Goal: Information Seeking & Learning: Compare options

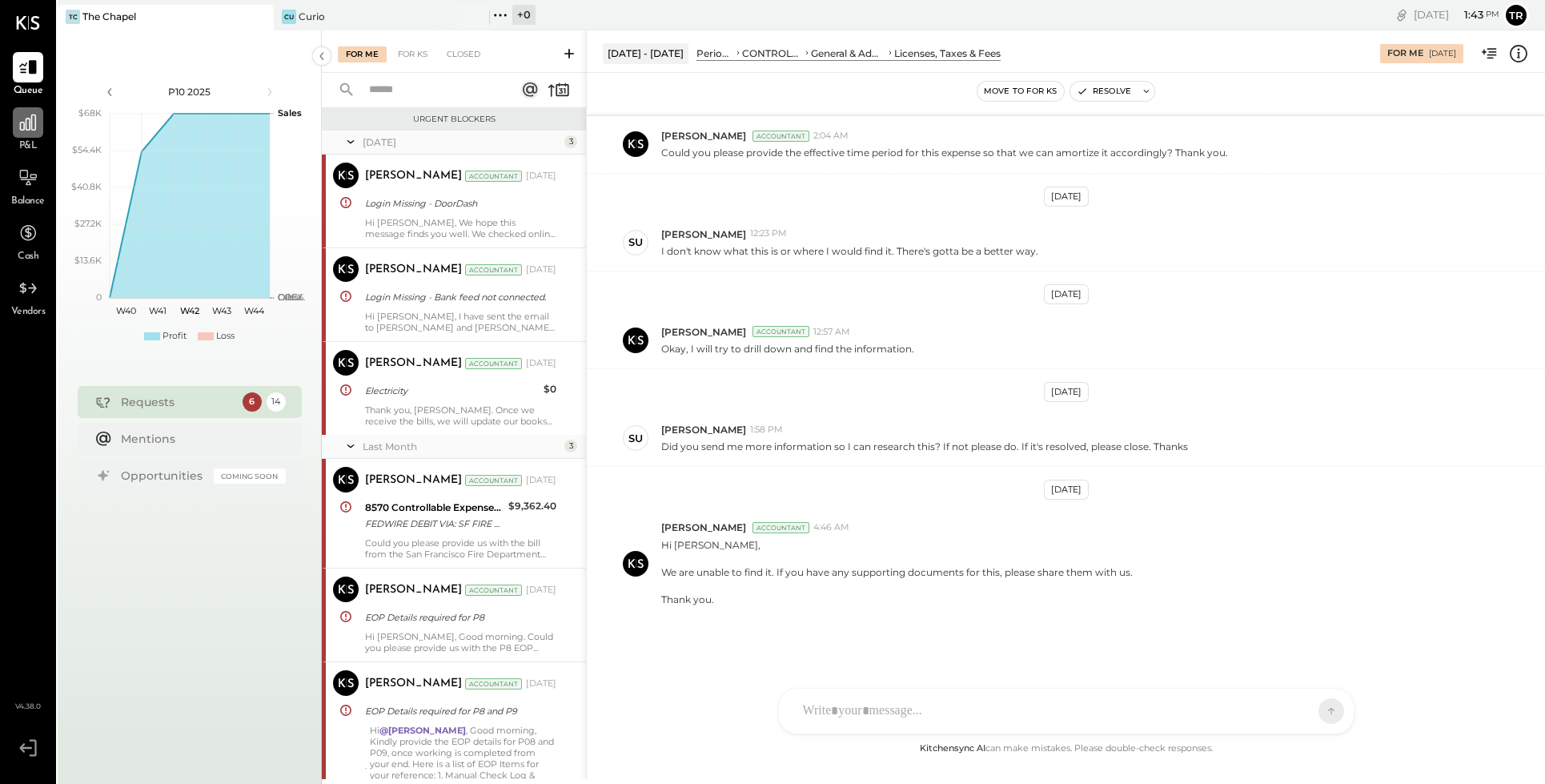
click at [20, 136] on div at bounding box center [27, 122] width 30 height 30
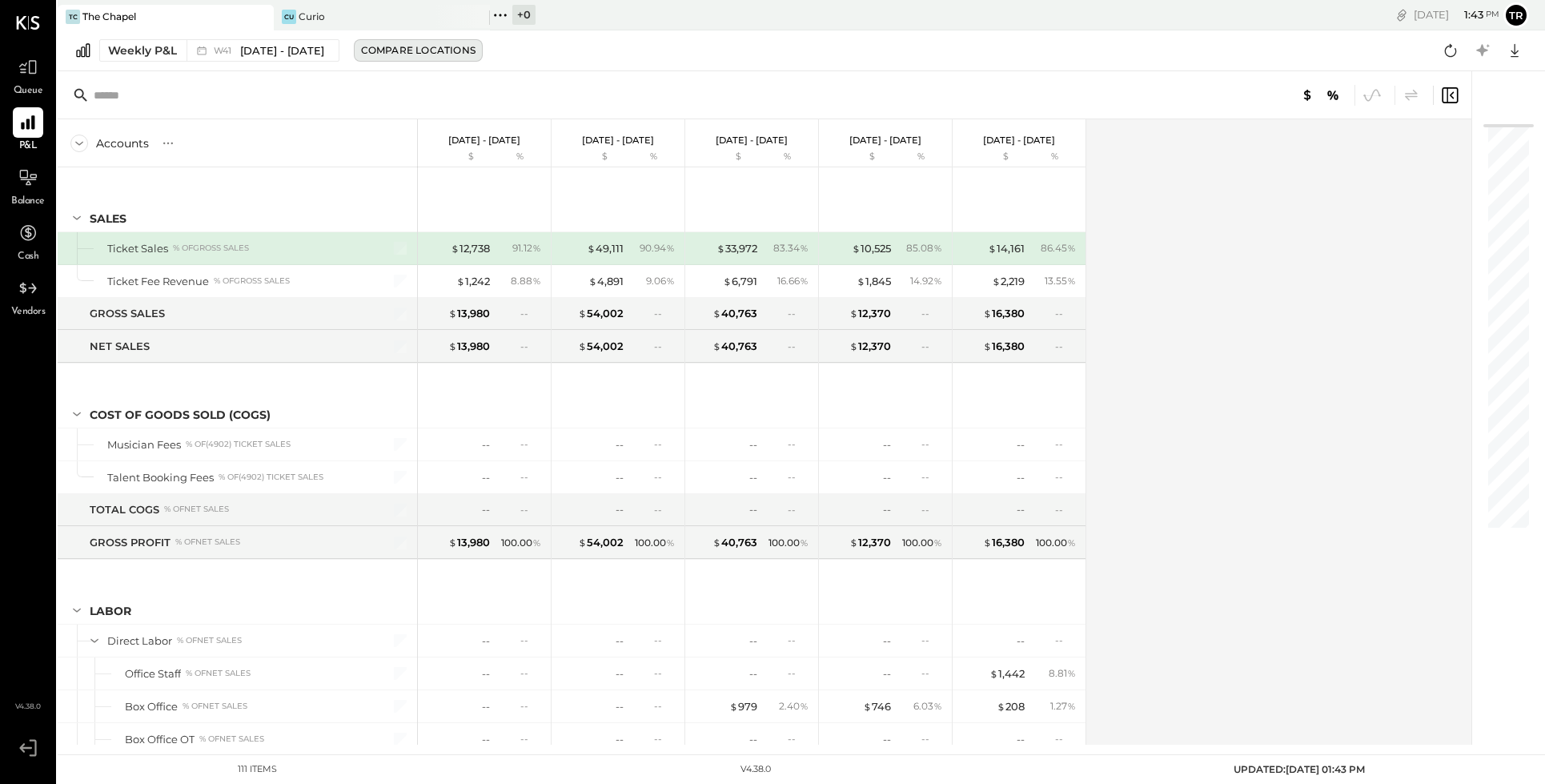
click at [441, 53] on div "Compare Locations" at bounding box center [419, 50] width 114 height 14
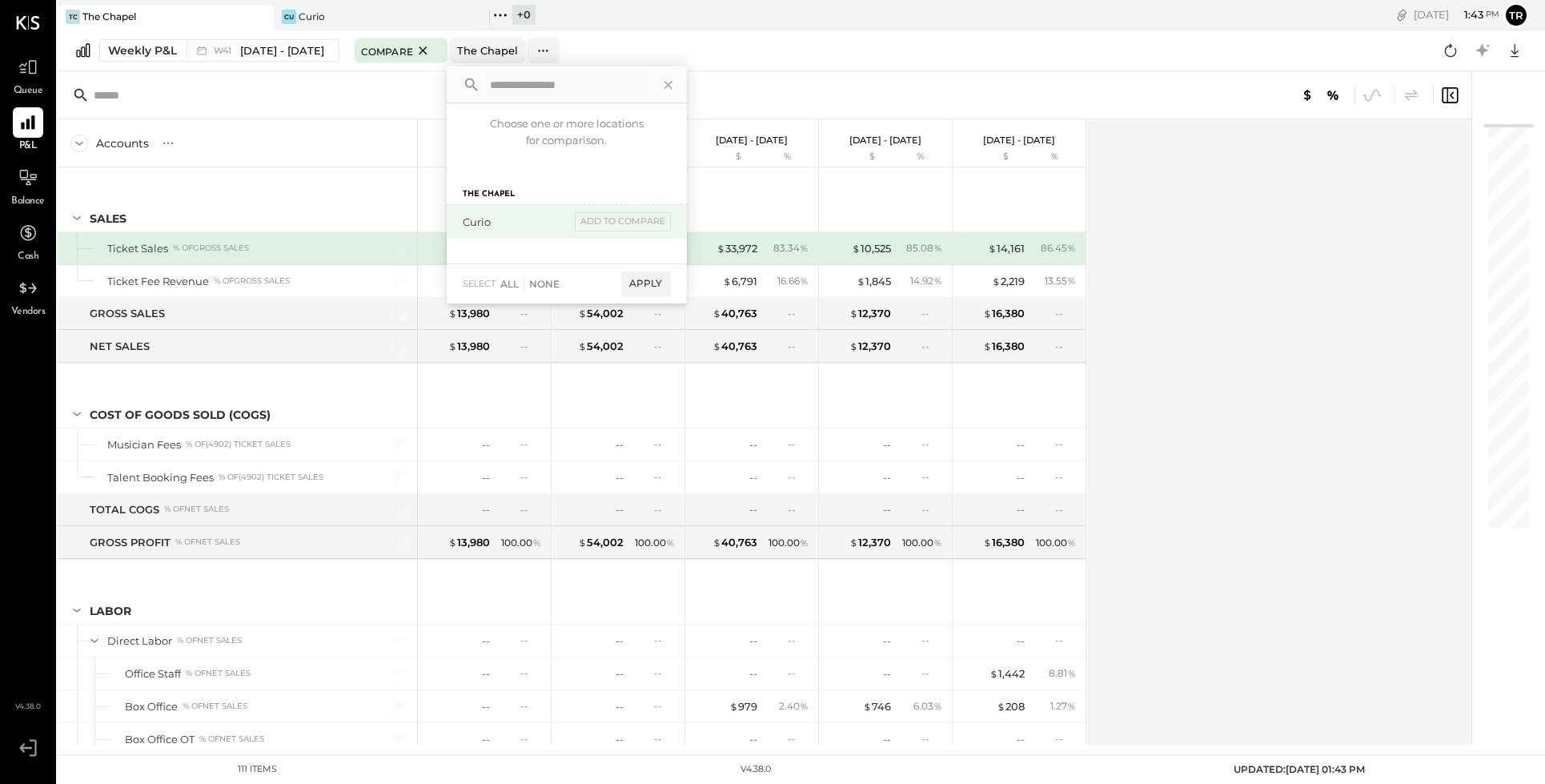
click at [472, 223] on div "Curio" at bounding box center [516, 222] width 108 height 16
click at [479, 191] on div "The Chapel" at bounding box center [567, 188] width 240 height 32
click at [467, 223] on div "Curio" at bounding box center [516, 222] width 108 height 16
click at [645, 284] on div "Apply" at bounding box center [646, 284] width 49 height 25
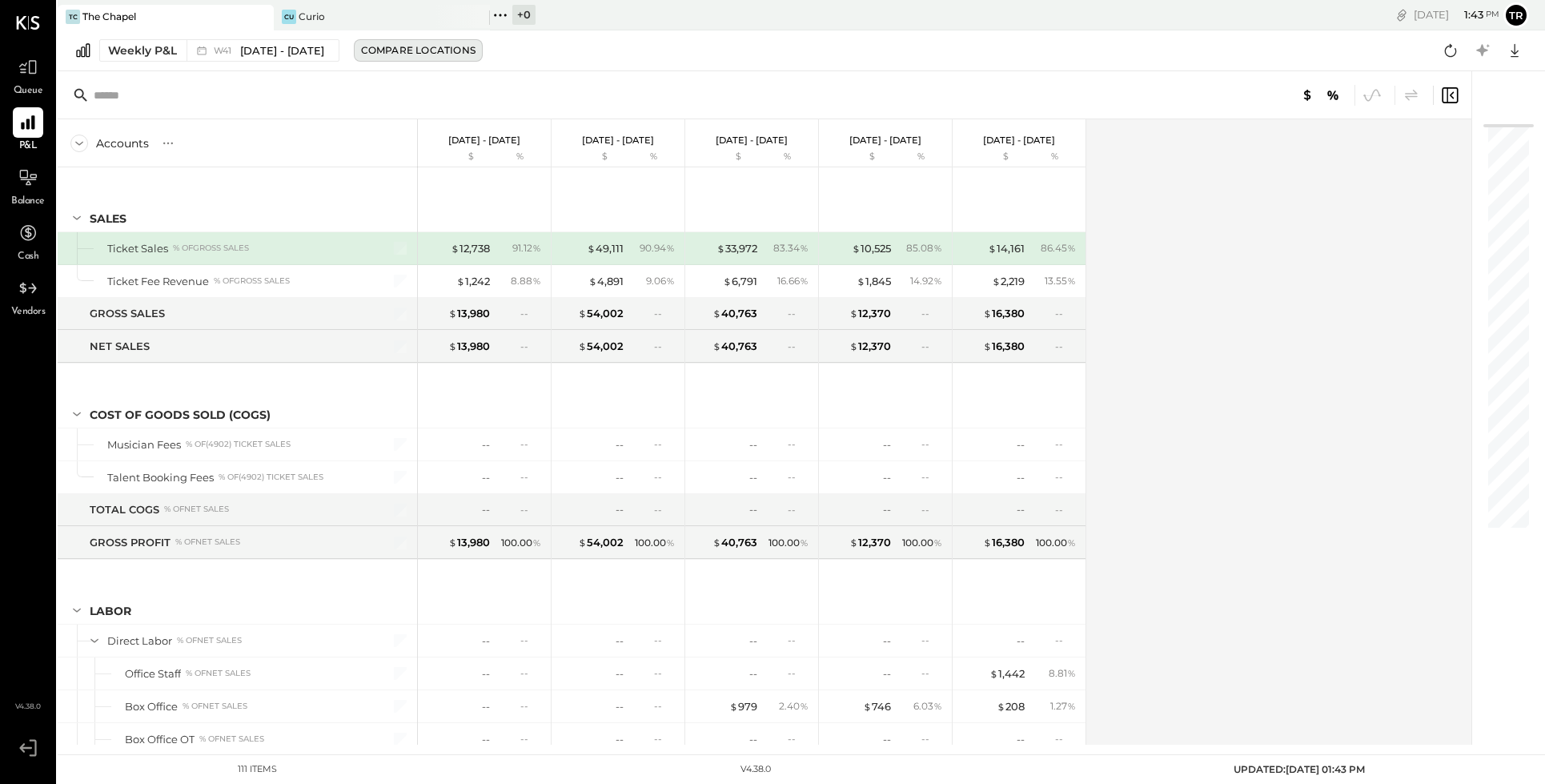
click at [452, 50] on div "Compare Locations" at bounding box center [419, 50] width 114 height 14
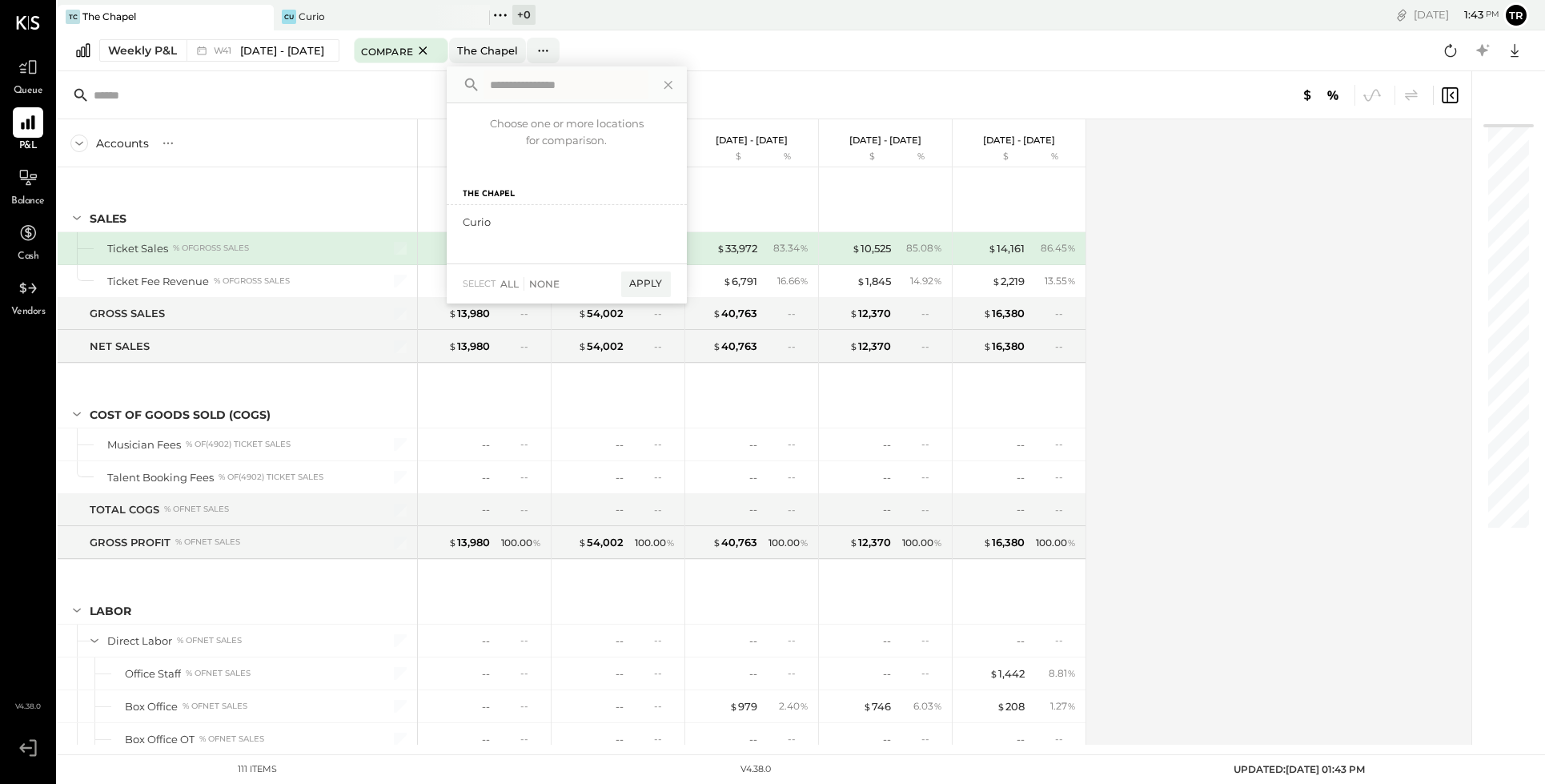
click at [734, 57] on div "Weekly P&L W41 [DATE] - [DATE] Compare The Chapel Choose one or more locations …" at bounding box center [801, 50] width 1488 height 41
click at [544, 52] on button at bounding box center [544, 50] width 33 height 25
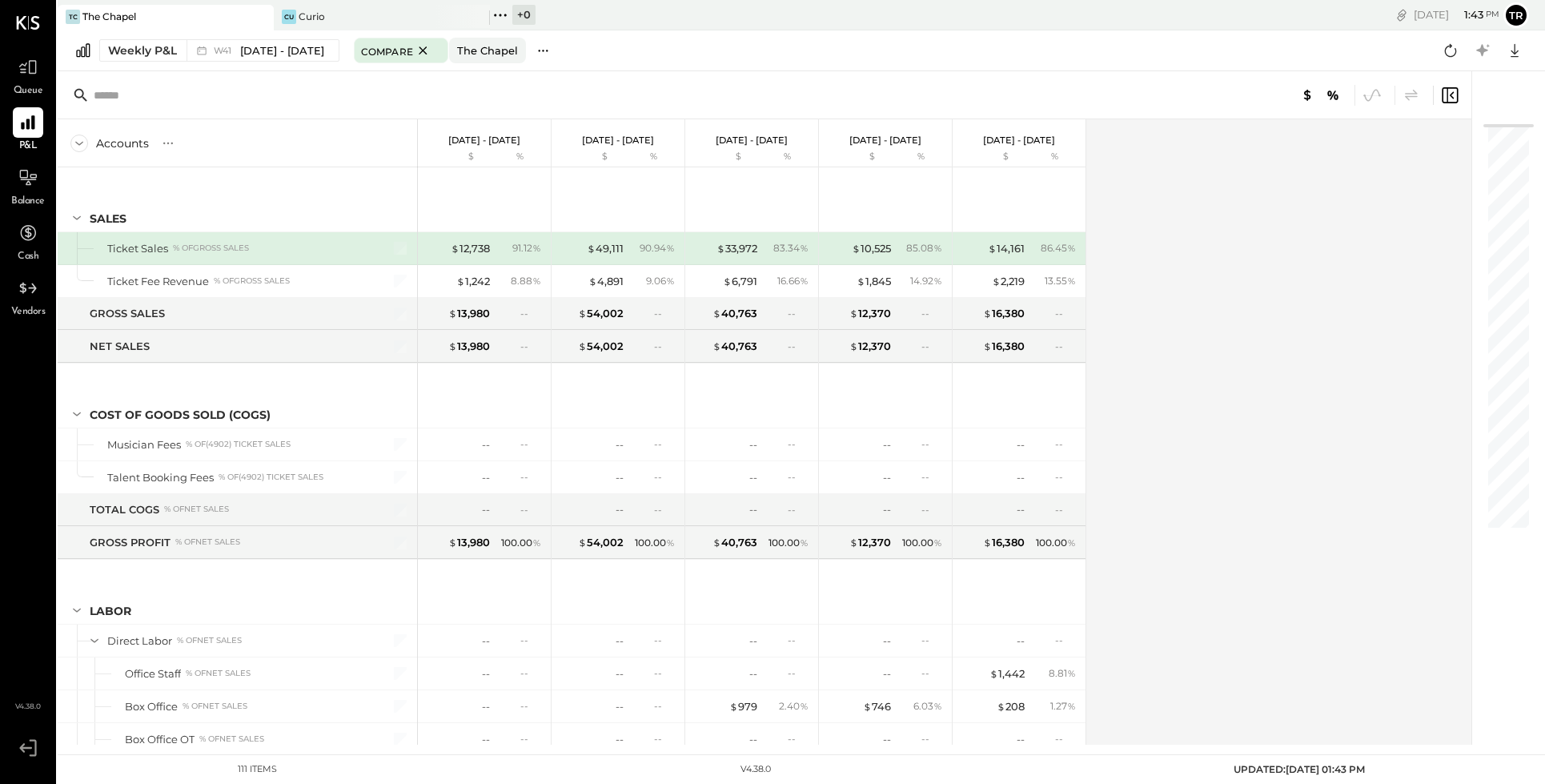
click at [543, 50] on icon at bounding box center [543, 50] width 16 height 16
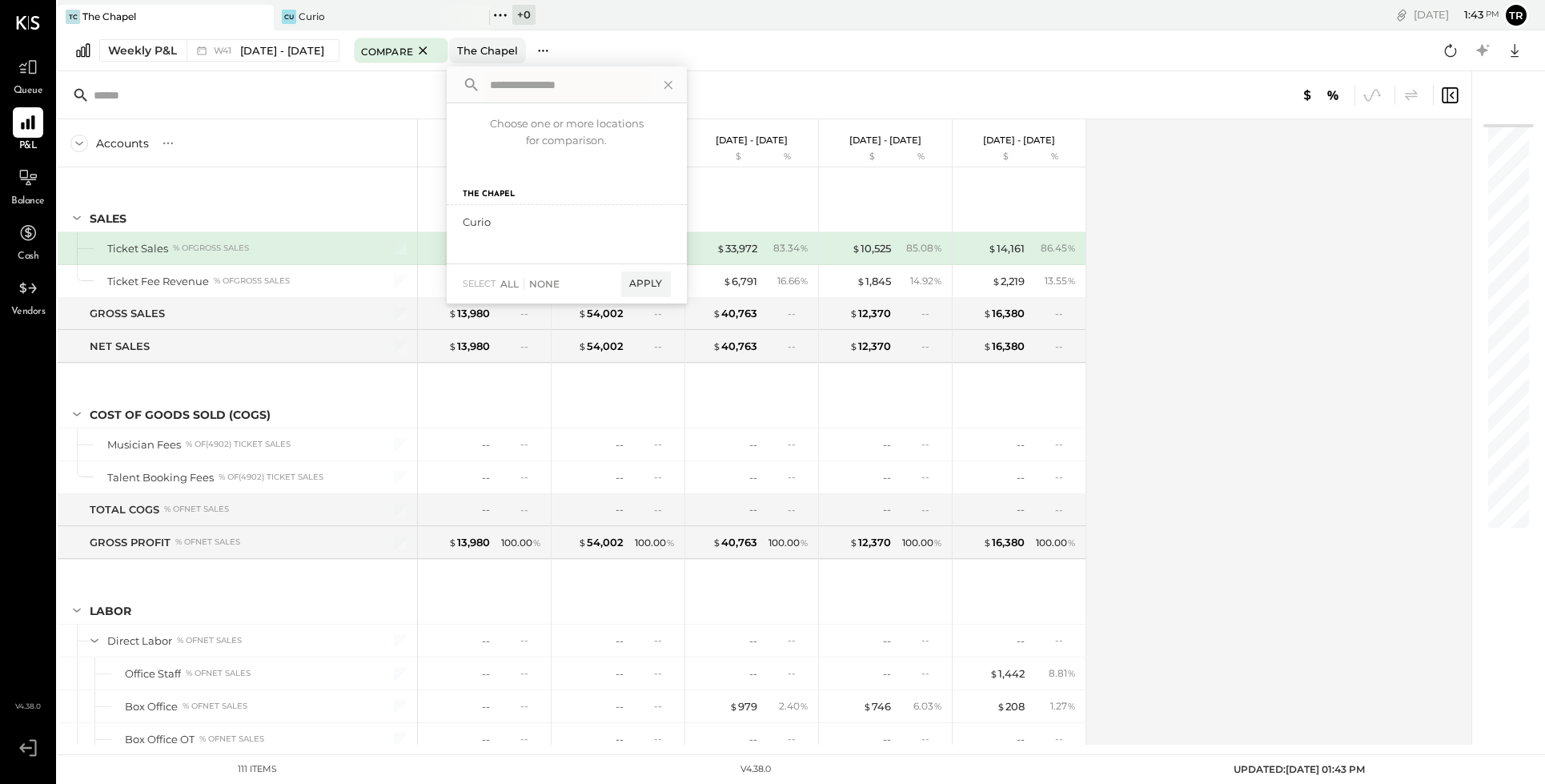
click at [543, 50] on icon at bounding box center [543, 50] width 16 height 16
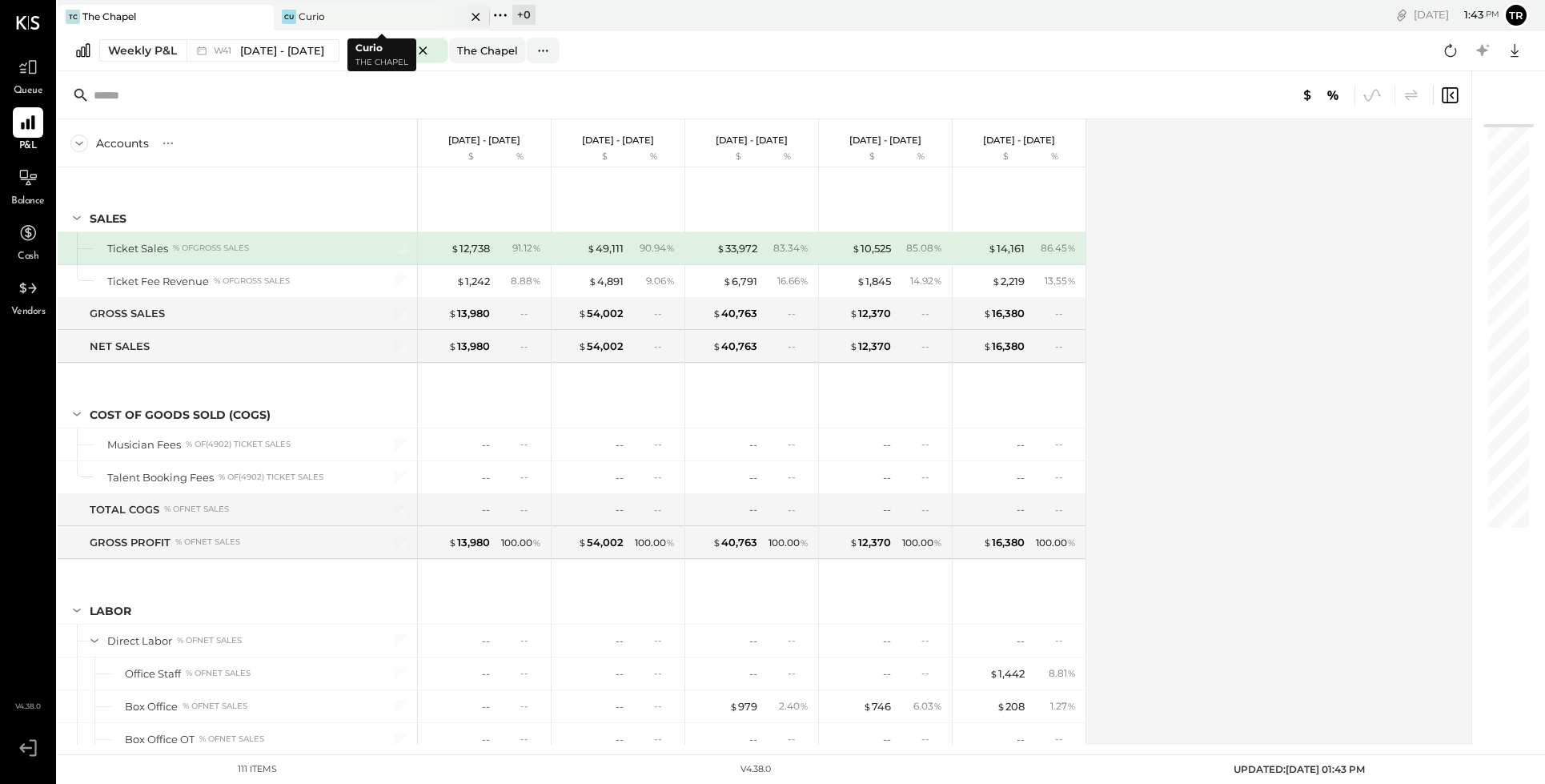
click at [311, 19] on div "Curio" at bounding box center [311, 16] width 26 height 14
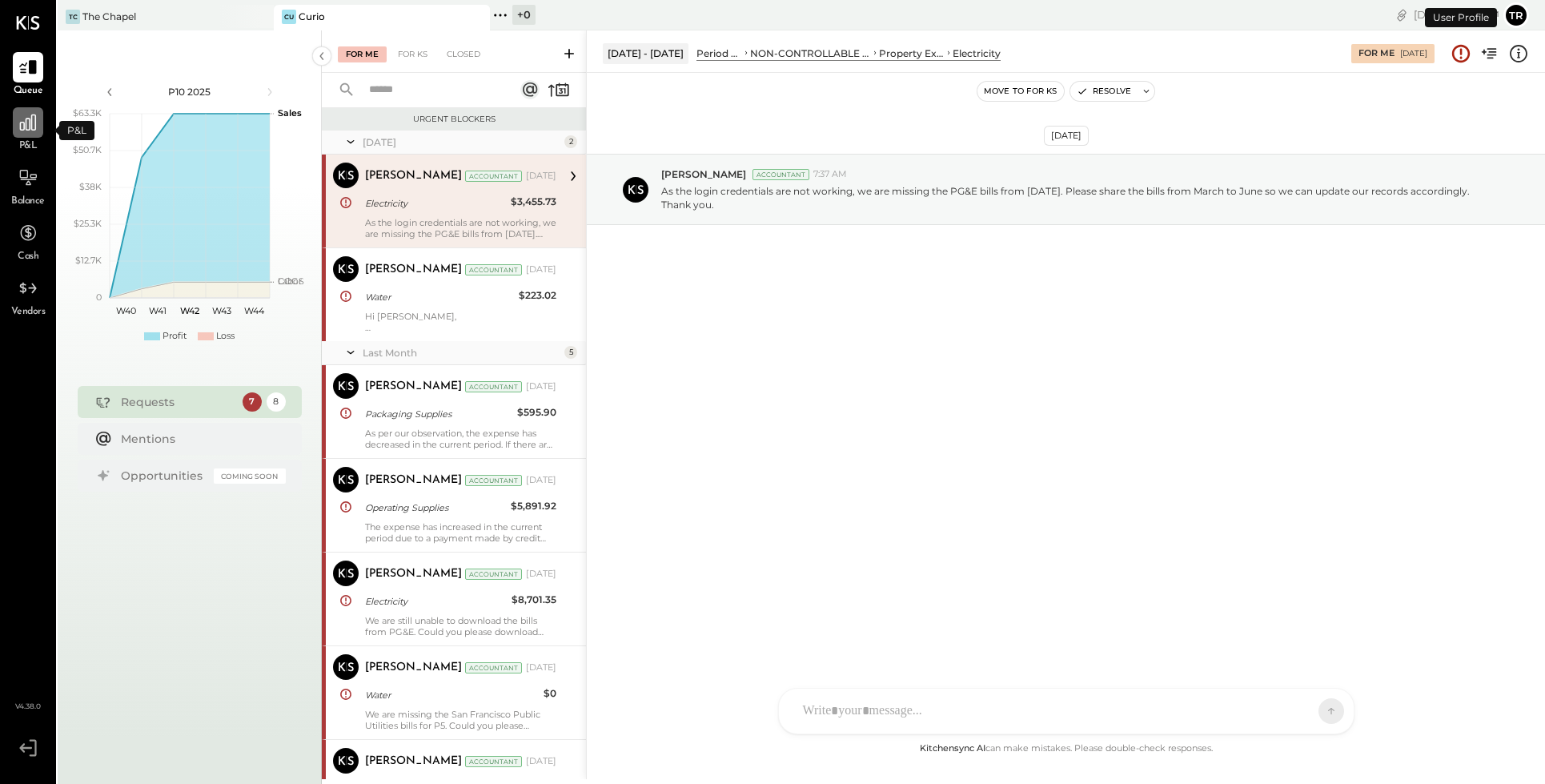
click at [41, 133] on div at bounding box center [27, 122] width 30 height 30
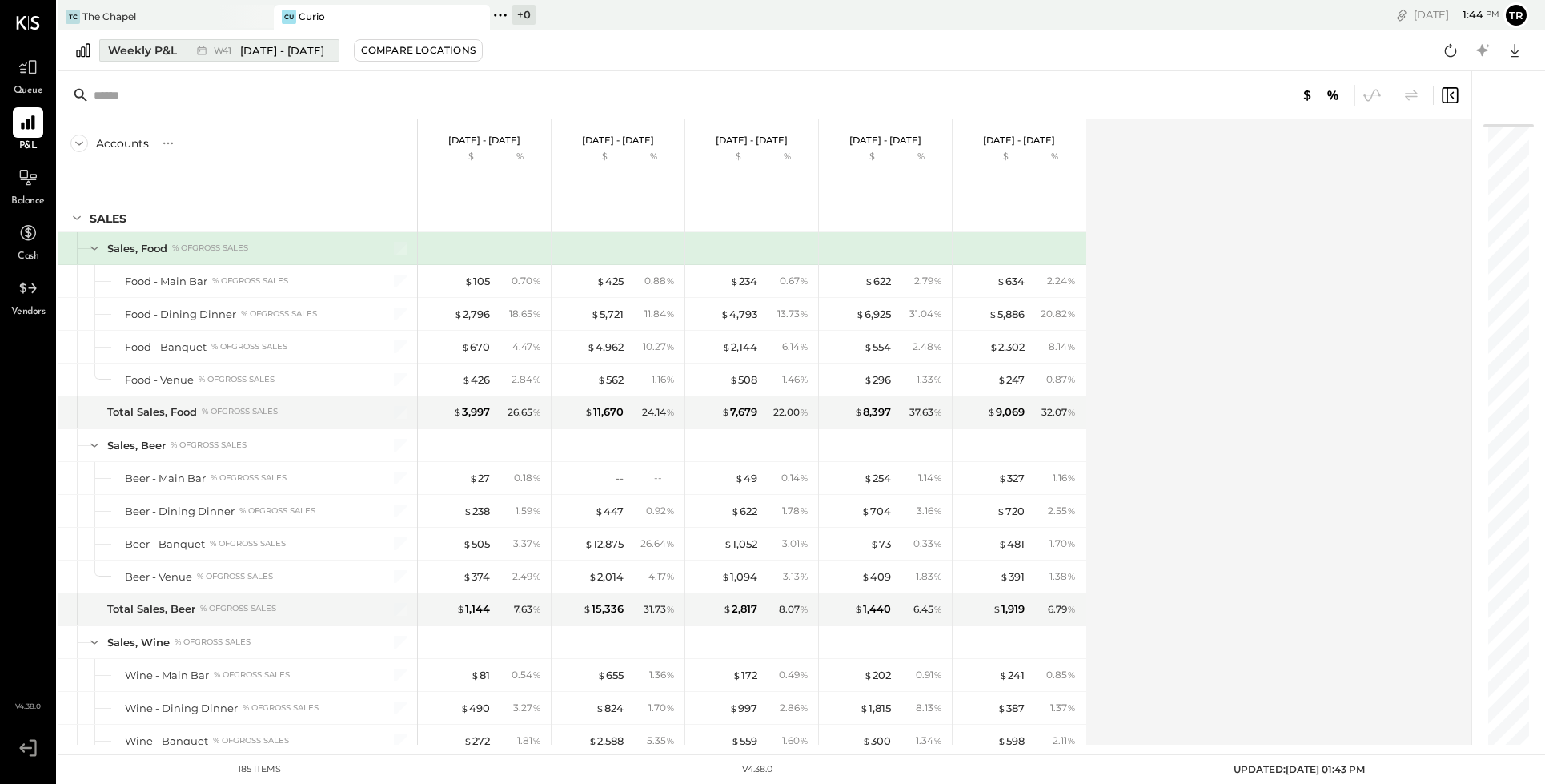
click at [163, 48] on div "Weekly P&L" at bounding box center [142, 50] width 69 height 16
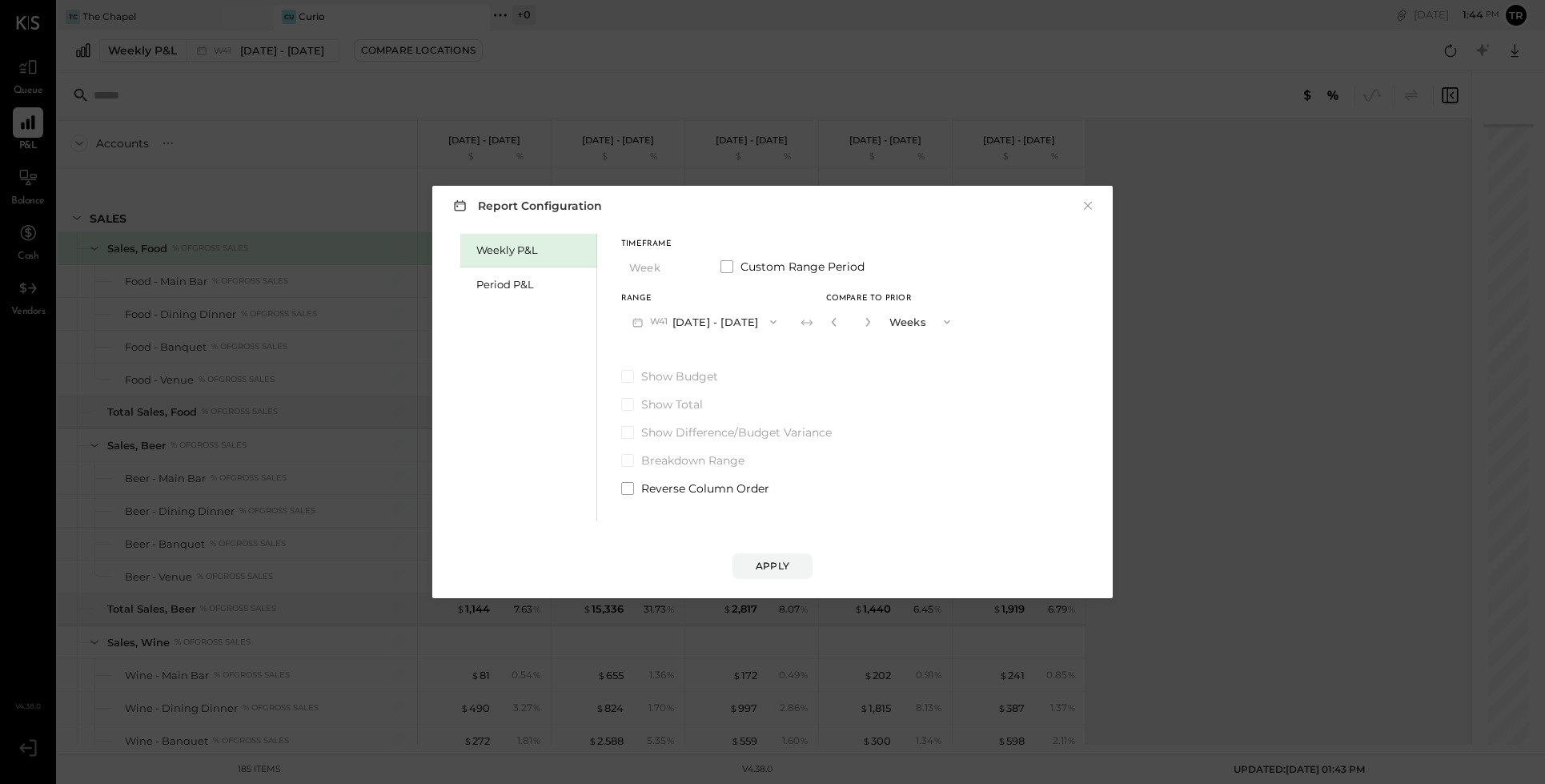
click at [772, 320] on icon "button" at bounding box center [772, 321] width 13 height 13
click at [731, 265] on span at bounding box center [726, 266] width 13 height 13
click at [709, 320] on icon "button" at bounding box center [702, 321] width 13 height 13
click at [1087, 202] on button "×" at bounding box center [1088, 205] width 15 height 16
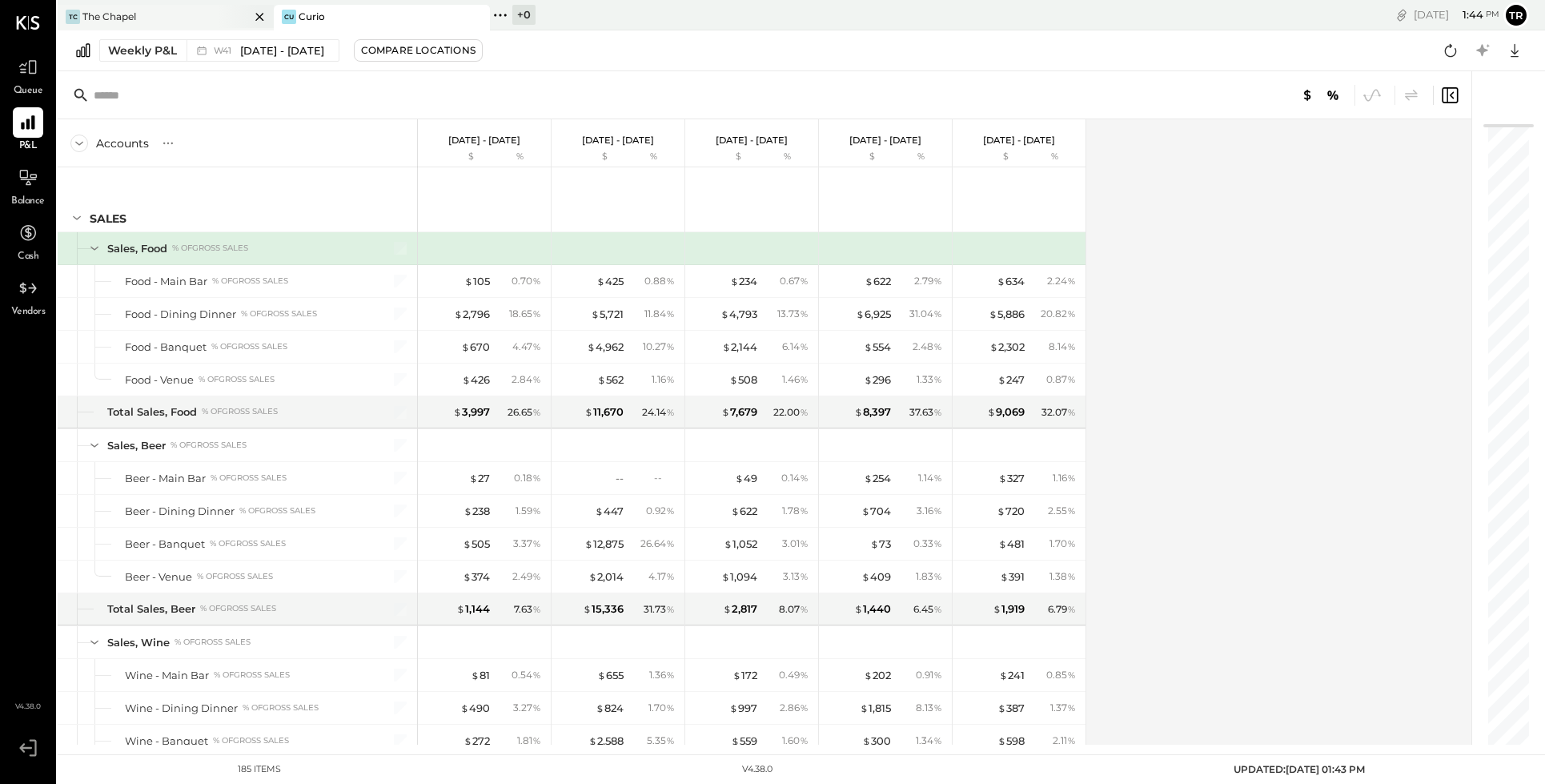
click at [215, 22] on div "TC The Chapel" at bounding box center [153, 16] width 192 height 15
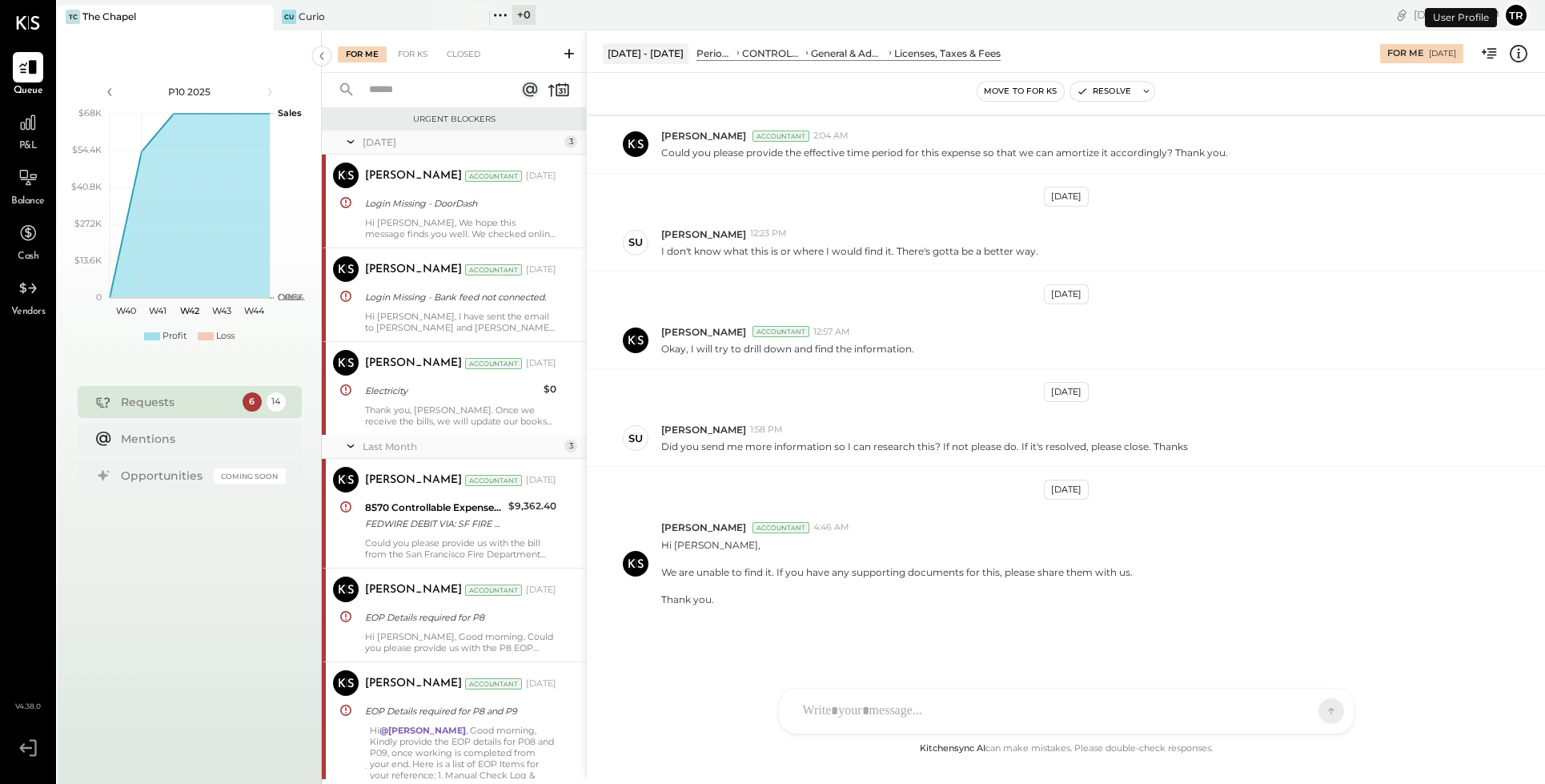
scroll to position [527, 0]
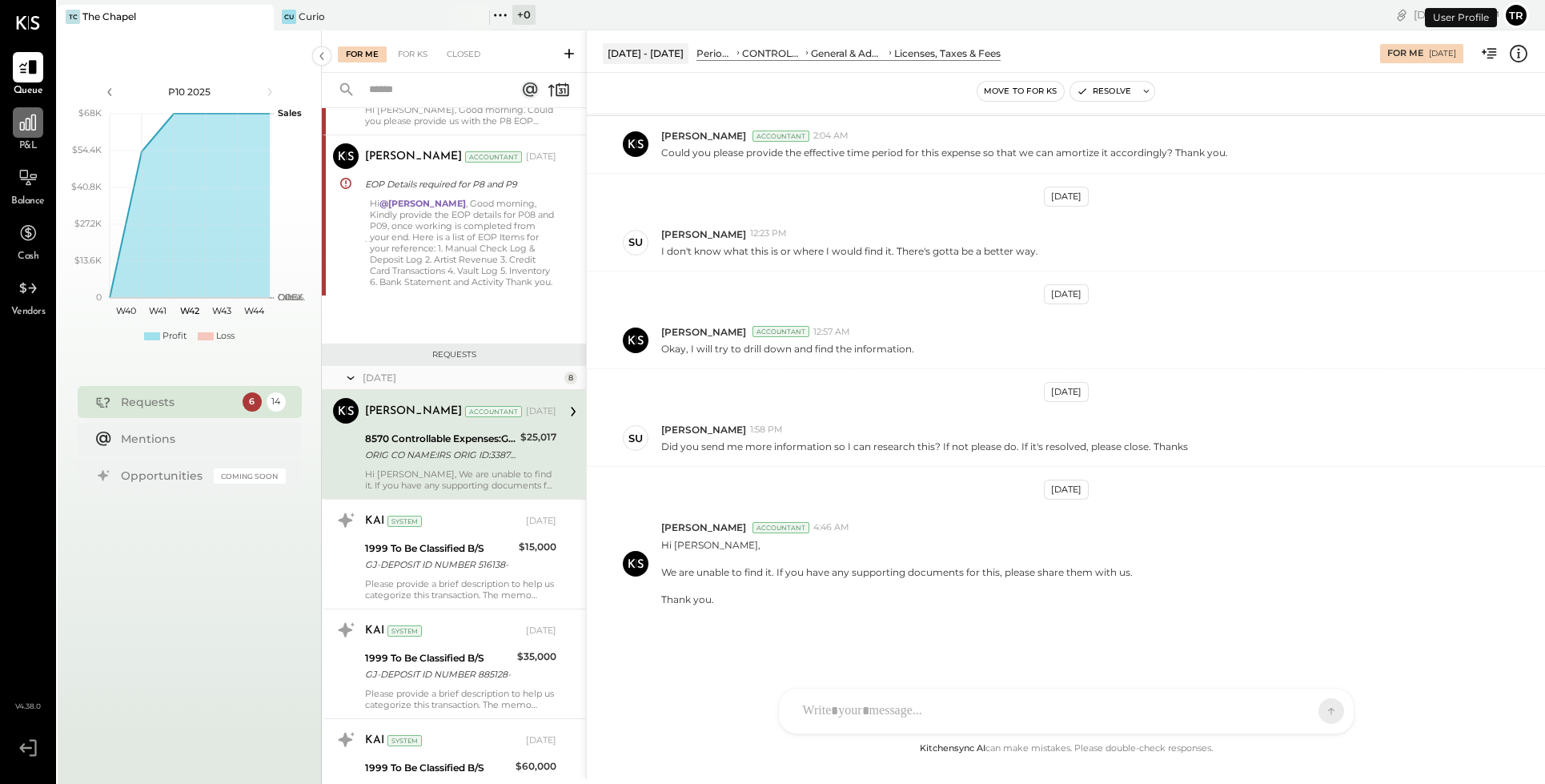
click at [29, 131] on icon at bounding box center [27, 122] width 20 height 20
